Goal: Find contact information

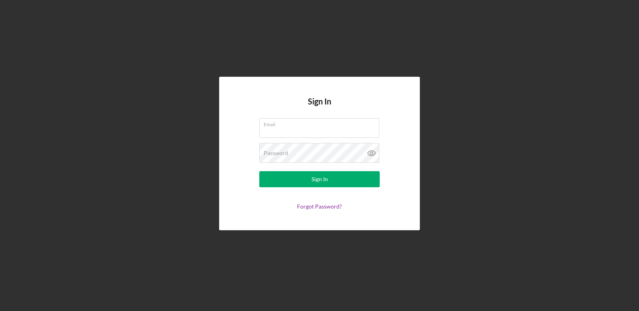
type input "[EMAIL_ADDRESS][DOMAIN_NAME]"
click at [259, 171] on button "Sign In" at bounding box center [319, 179] width 120 height 16
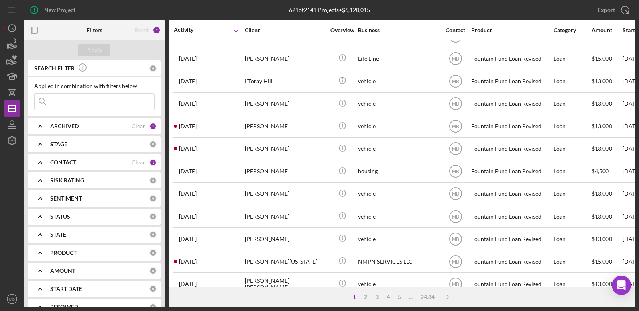
scroll to position [197, 0]
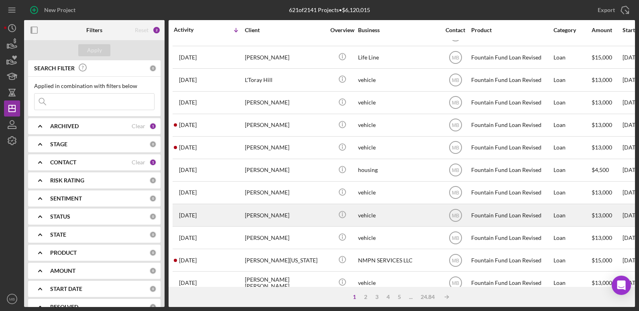
click at [260, 211] on div "[PERSON_NAME]" at bounding box center [285, 214] width 80 height 21
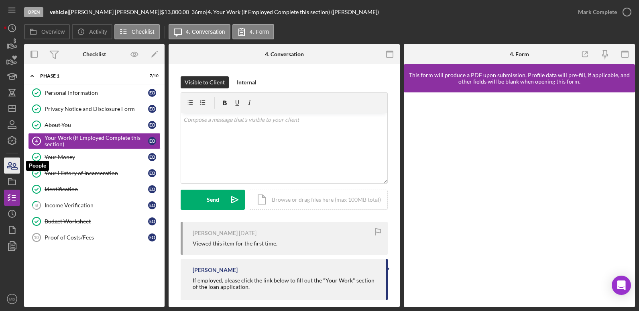
click at [15, 158] on icon "button" at bounding box center [12, 165] width 20 height 20
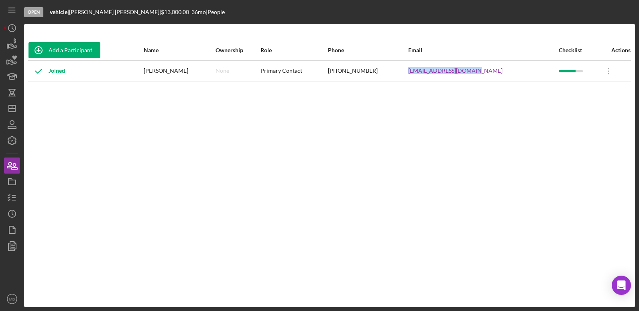
drag, startPoint x: 497, startPoint y: 69, endPoint x: 409, endPoint y: 73, distance: 87.6
click at [409, 73] on tr "Joined [PERSON_NAME] None Primary Contact [PHONE_NUMBER] [EMAIL_ADDRESS][DOMAIN…" at bounding box center [329, 70] width 603 height 21
copy tr "[EMAIL_ADDRESS][DOMAIN_NAME]"
